Goal: Navigation & Orientation: Find specific page/section

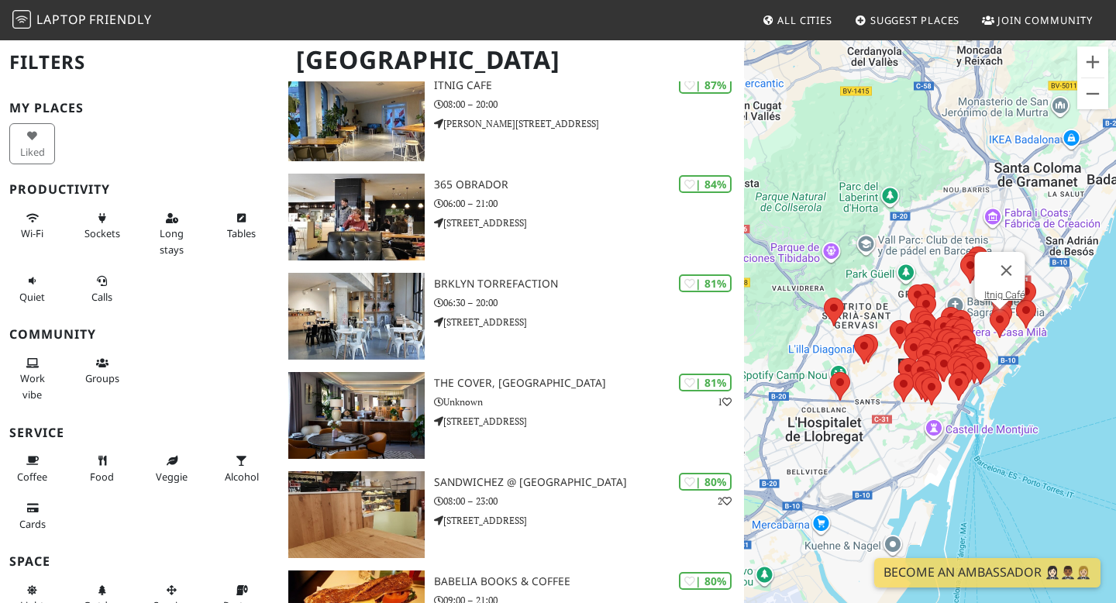
scroll to position [456, 0]
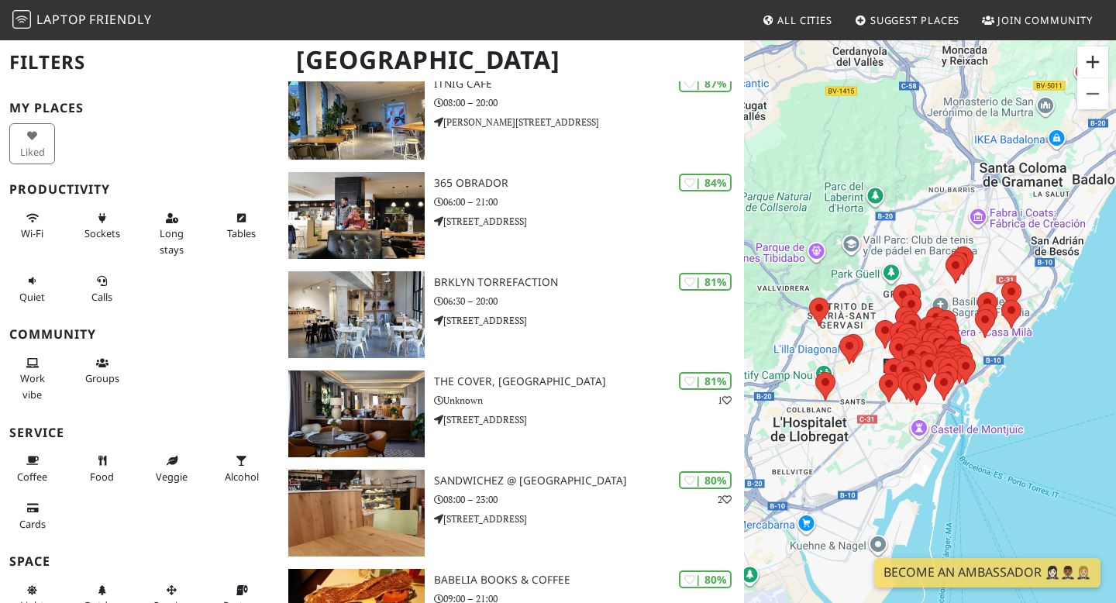
click at [1094, 60] on button "Acercar" at bounding box center [1092, 62] width 31 height 31
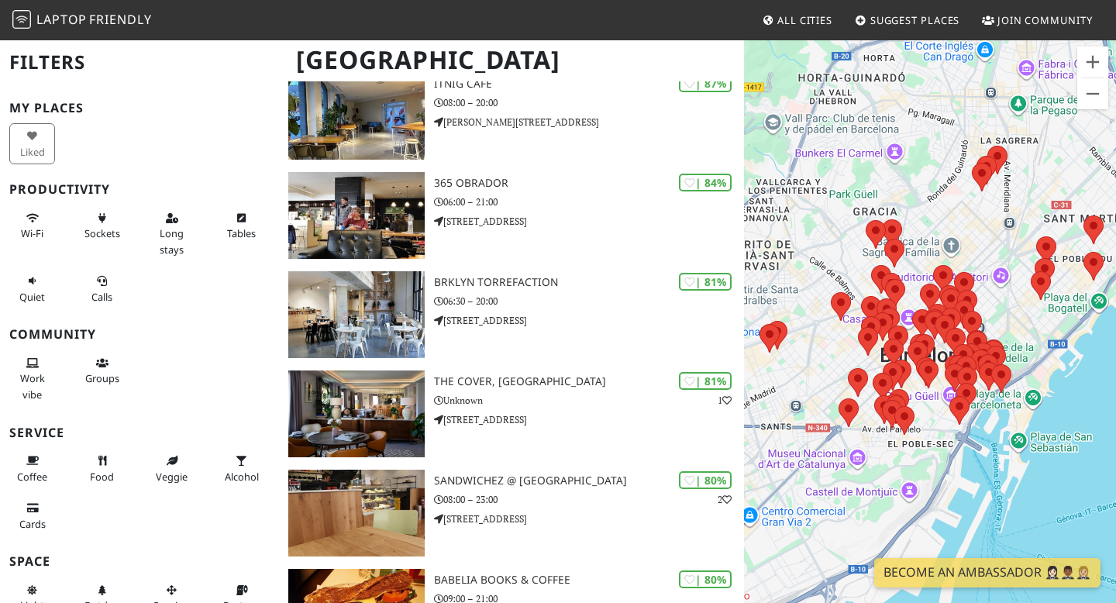
drag, startPoint x: 936, startPoint y: 268, endPoint x: 933, endPoint y: 202, distance: 66.7
click at [933, 202] on div "Para navegar, presiona las teclas de flecha." at bounding box center [930, 340] width 372 height 603
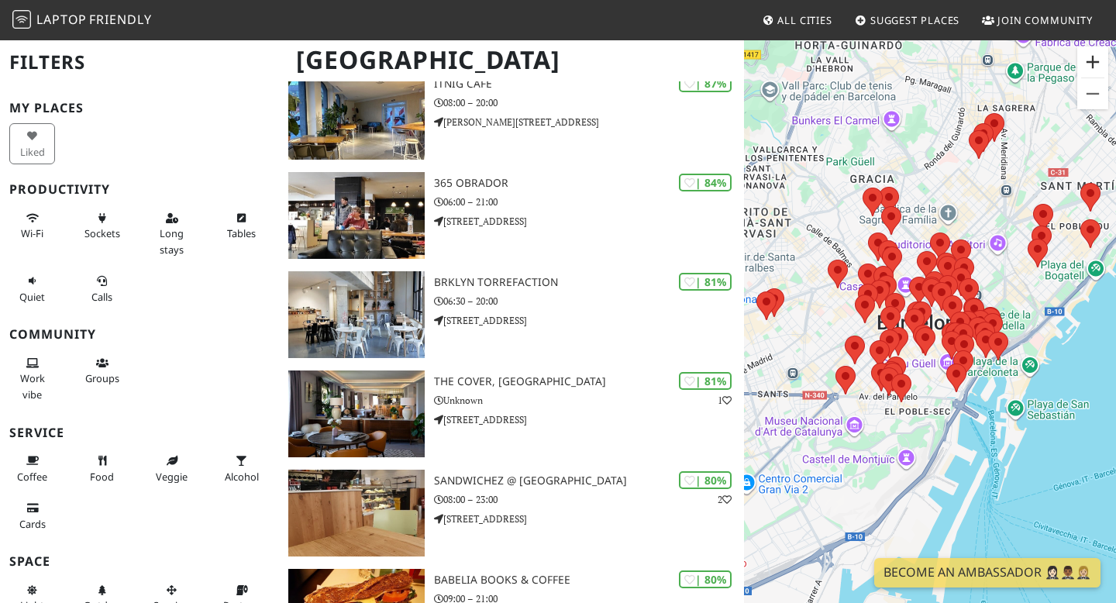
click at [1092, 64] on button "Acercar" at bounding box center [1092, 62] width 31 height 31
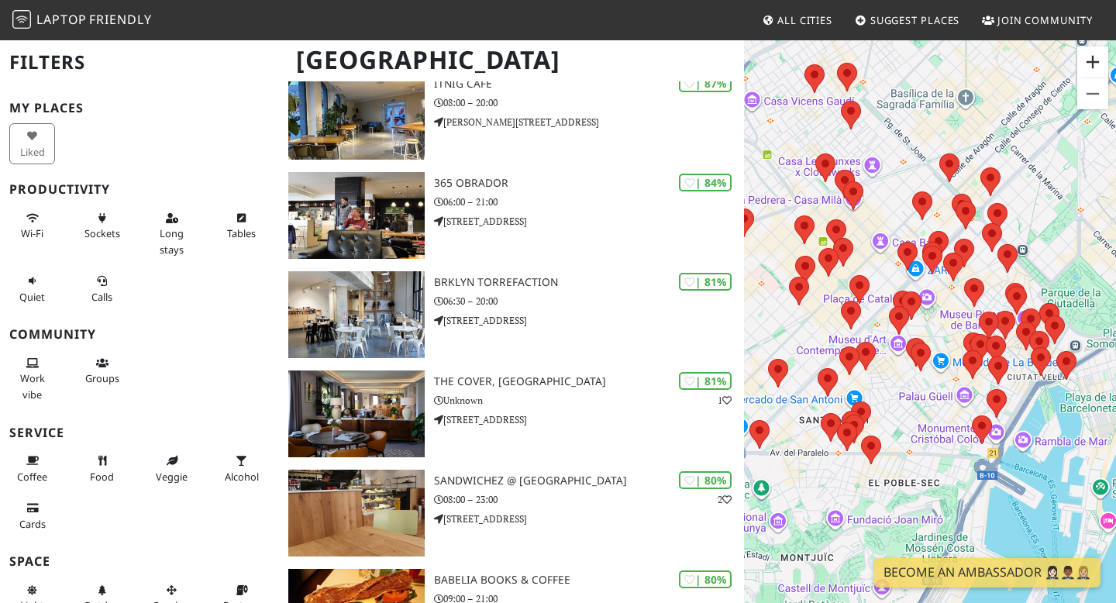
click at [1092, 64] on button "Acercar" at bounding box center [1092, 62] width 31 height 31
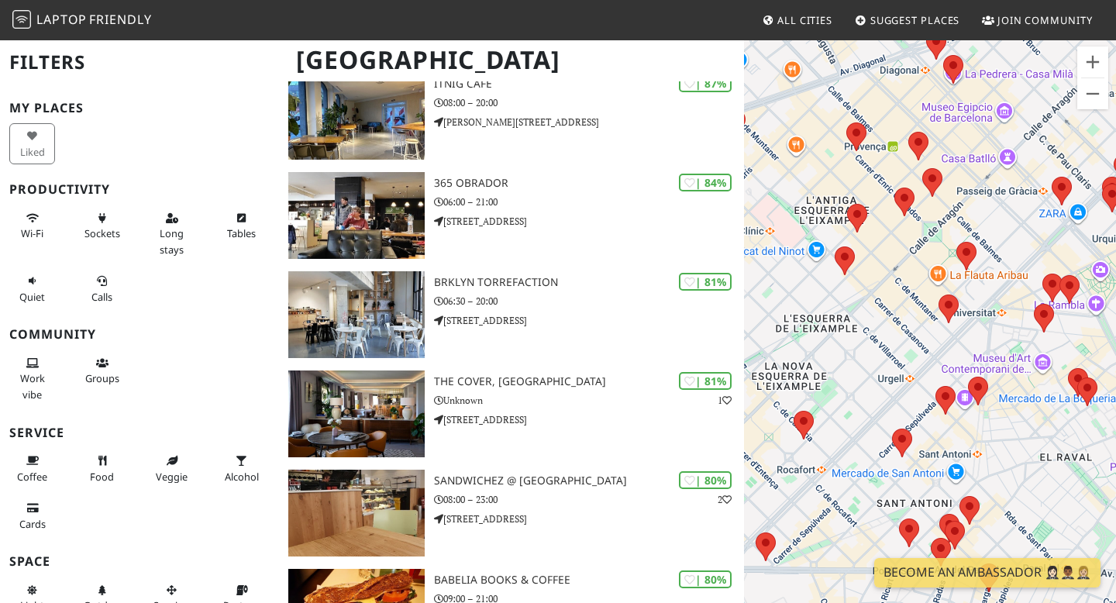
drag, startPoint x: 841, startPoint y: 253, endPoint x: 1020, endPoint y: 257, distance: 179.1
click at [1020, 257] on div "Para navegar, presiona las teclas de flecha." at bounding box center [930, 340] width 372 height 603
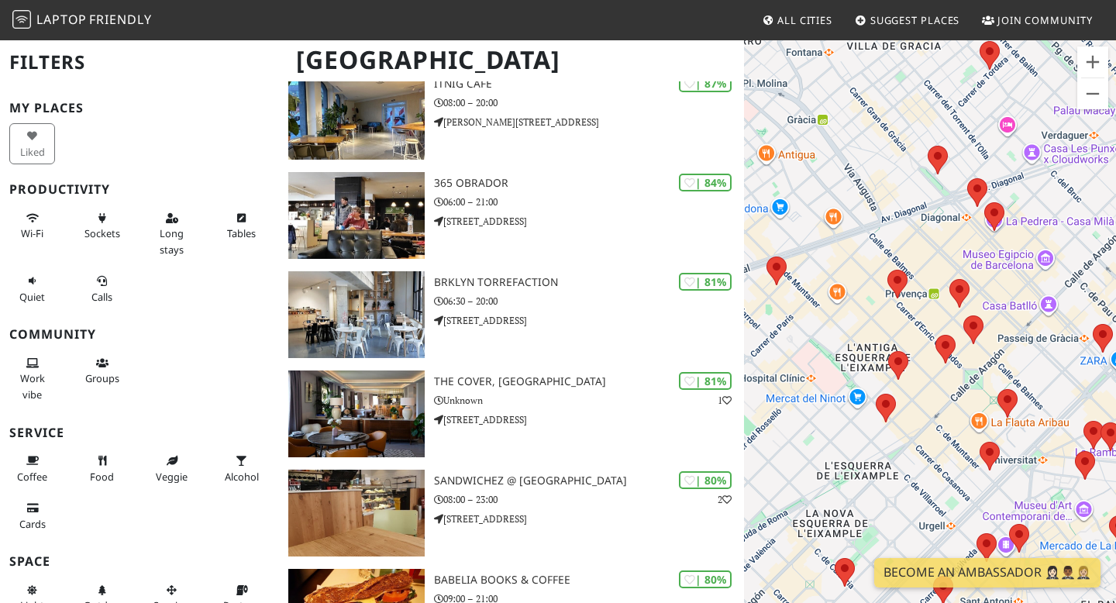
drag, startPoint x: 886, startPoint y: 281, endPoint x: 939, endPoint y: 441, distance: 168.4
click at [939, 441] on div "Para navegar, presiona las teclas de flecha." at bounding box center [930, 340] width 372 height 603
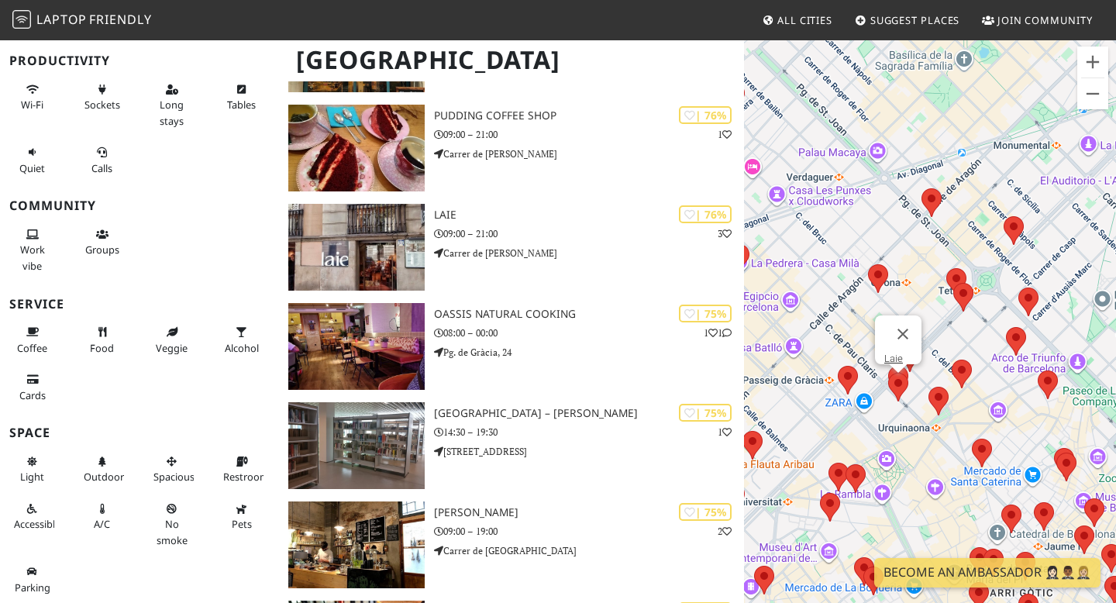
scroll to position [1913, 0]
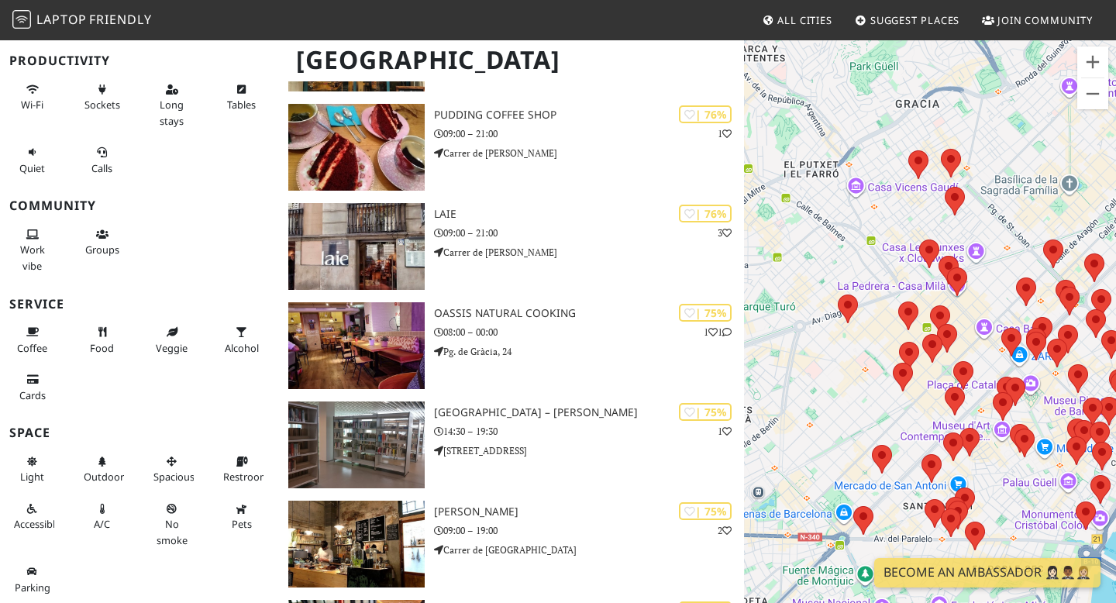
drag, startPoint x: 805, startPoint y: 303, endPoint x: 1001, endPoint y: 253, distance: 202.3
click at [1001, 253] on div "Para navegar, presiona las teclas de flecha." at bounding box center [930, 340] width 372 height 603
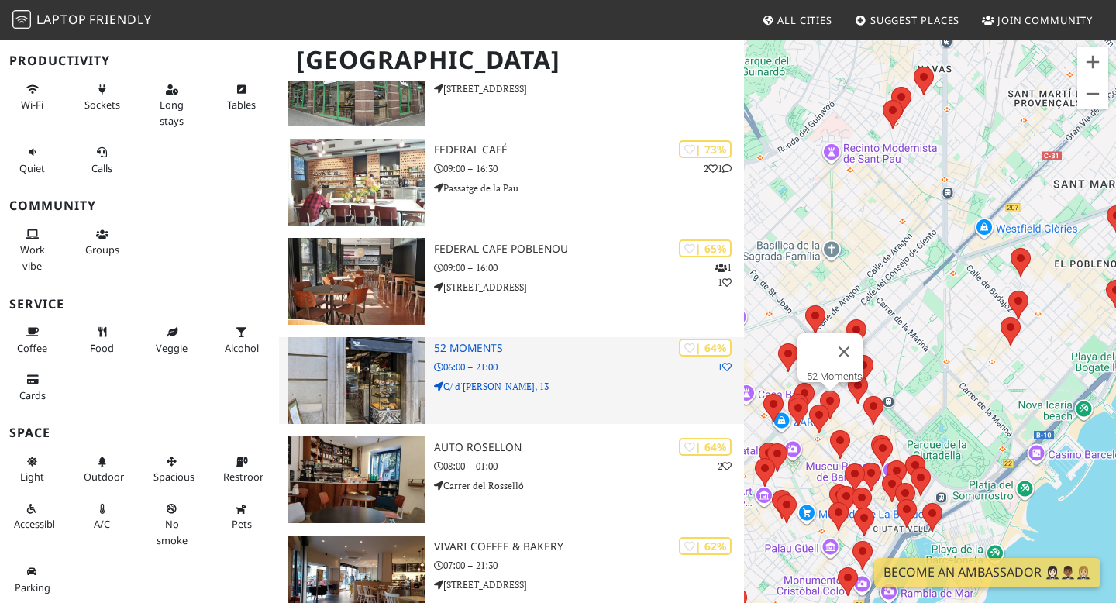
scroll to position [2574, 0]
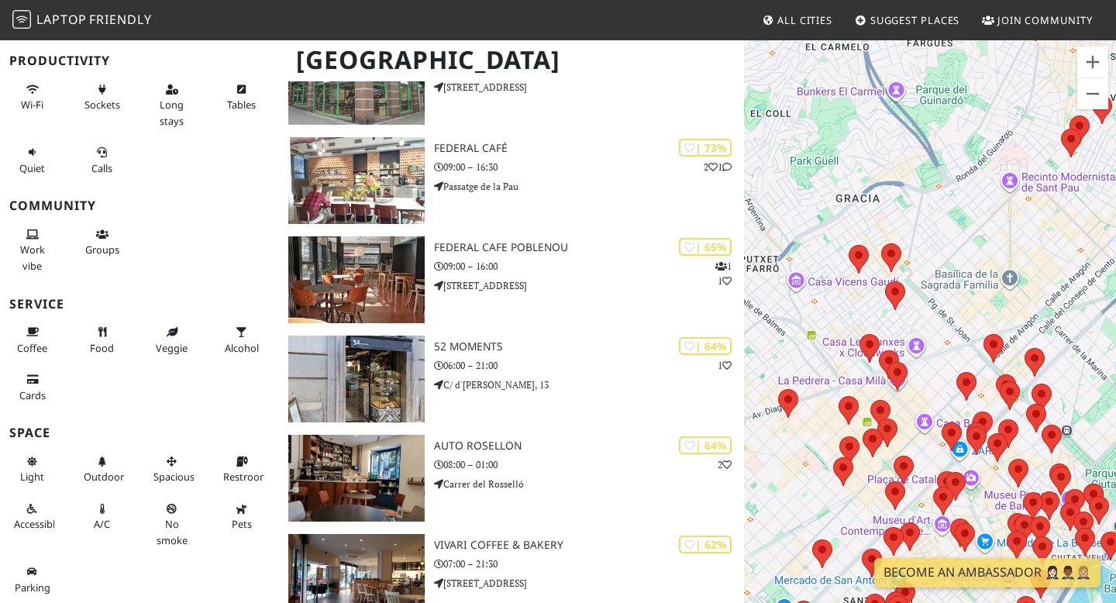
drag, startPoint x: 863, startPoint y: 379, endPoint x: 957, endPoint y: 320, distance: 111.4
click at [958, 321] on div "Para navegar, presiona las teclas de flecha." at bounding box center [930, 340] width 372 height 603
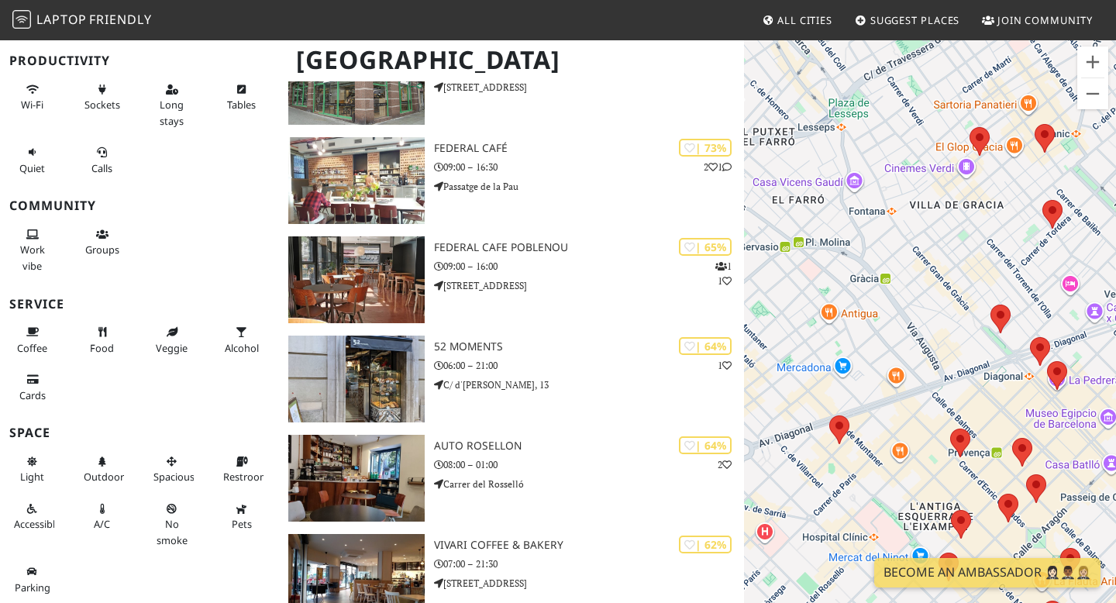
drag, startPoint x: 848, startPoint y: 370, endPoint x: 974, endPoint y: 377, distance: 125.8
click at [974, 377] on div "Para navegar, presiona las teclas de flecha." at bounding box center [930, 340] width 372 height 603
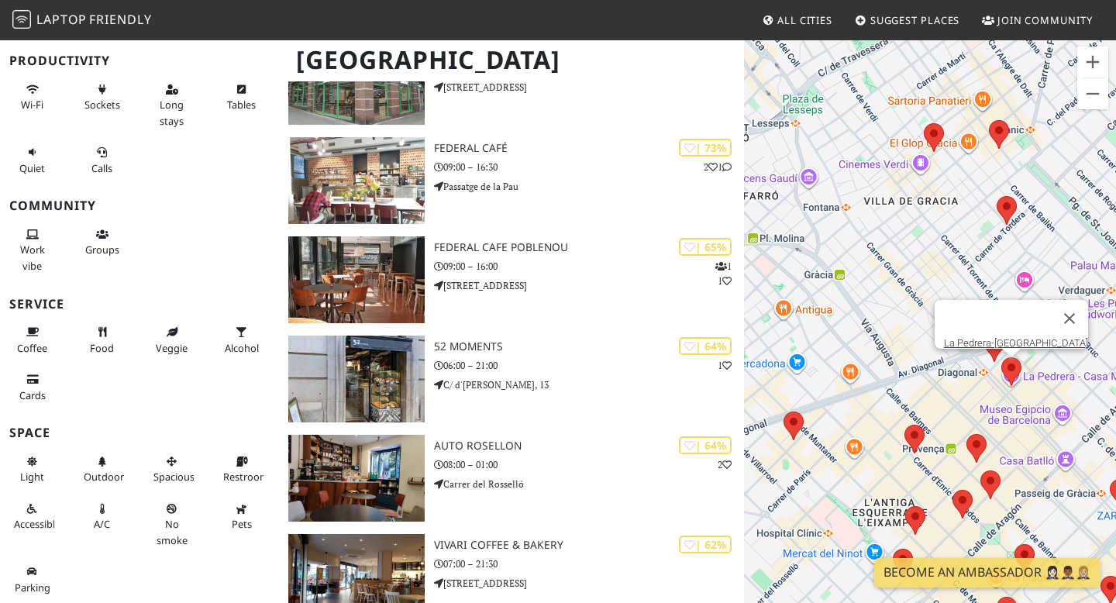
click at [1001, 357] on area at bounding box center [1001, 357] width 0 height 0
click at [1025, 337] on link "La Pedrera-Casa Milà" at bounding box center [1016, 343] width 144 height 12
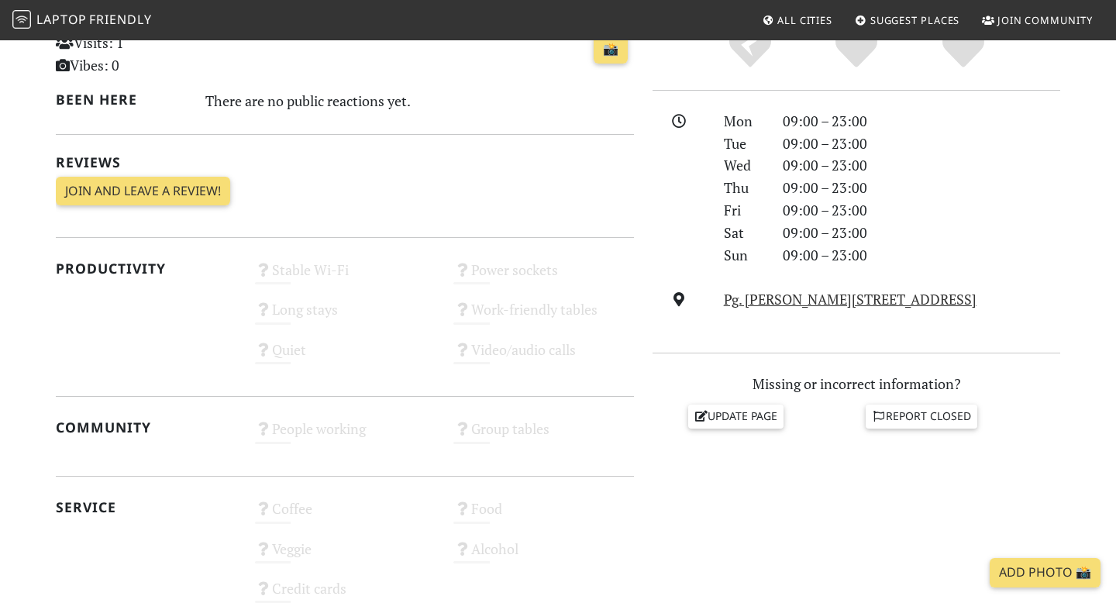
scroll to position [384, 0]
